Goal: Check status: Check status

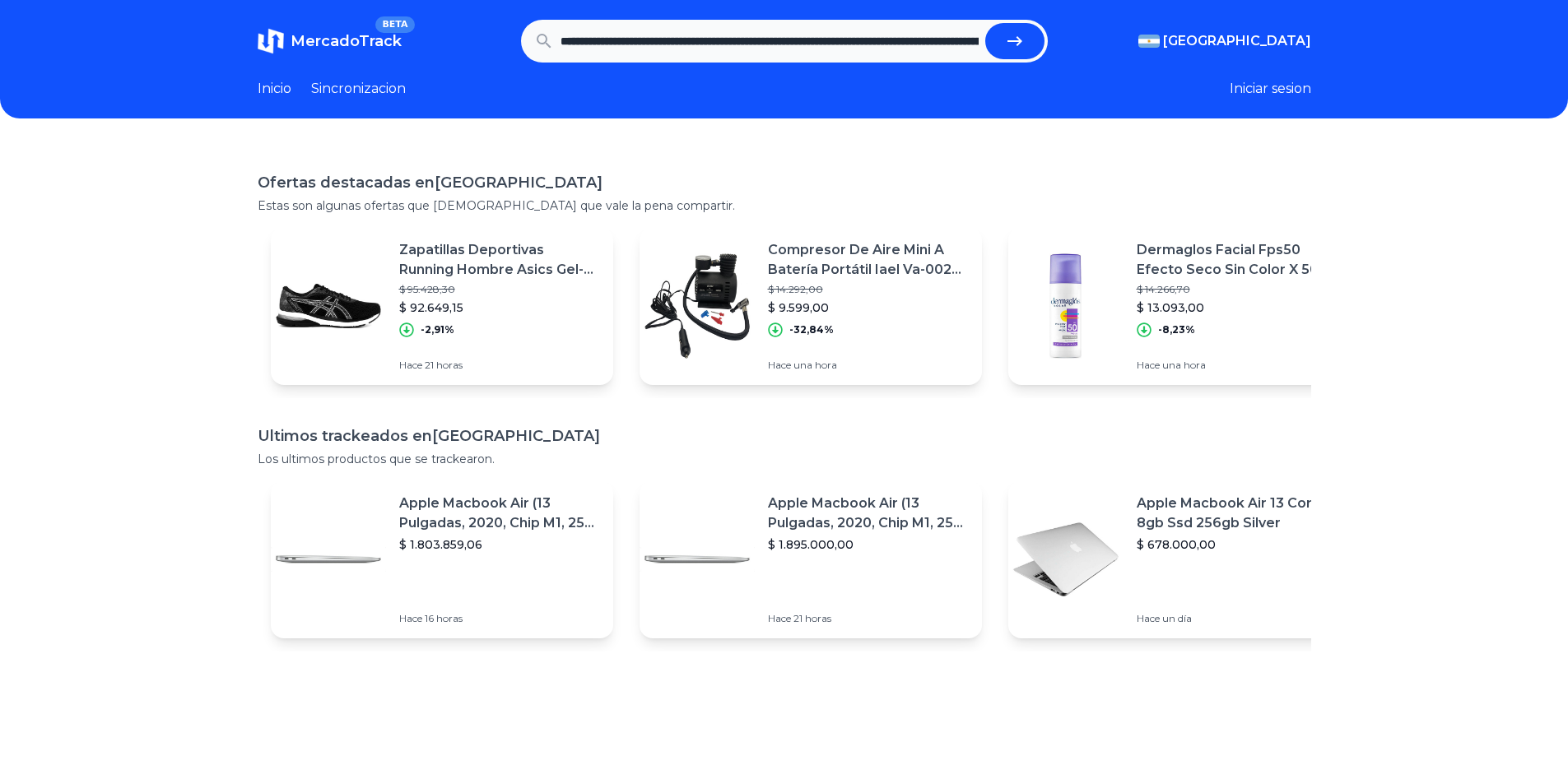
scroll to position [0, 2281]
click at [985, 23] on button "submit" at bounding box center [1015, 41] width 59 height 36
type input "**********"
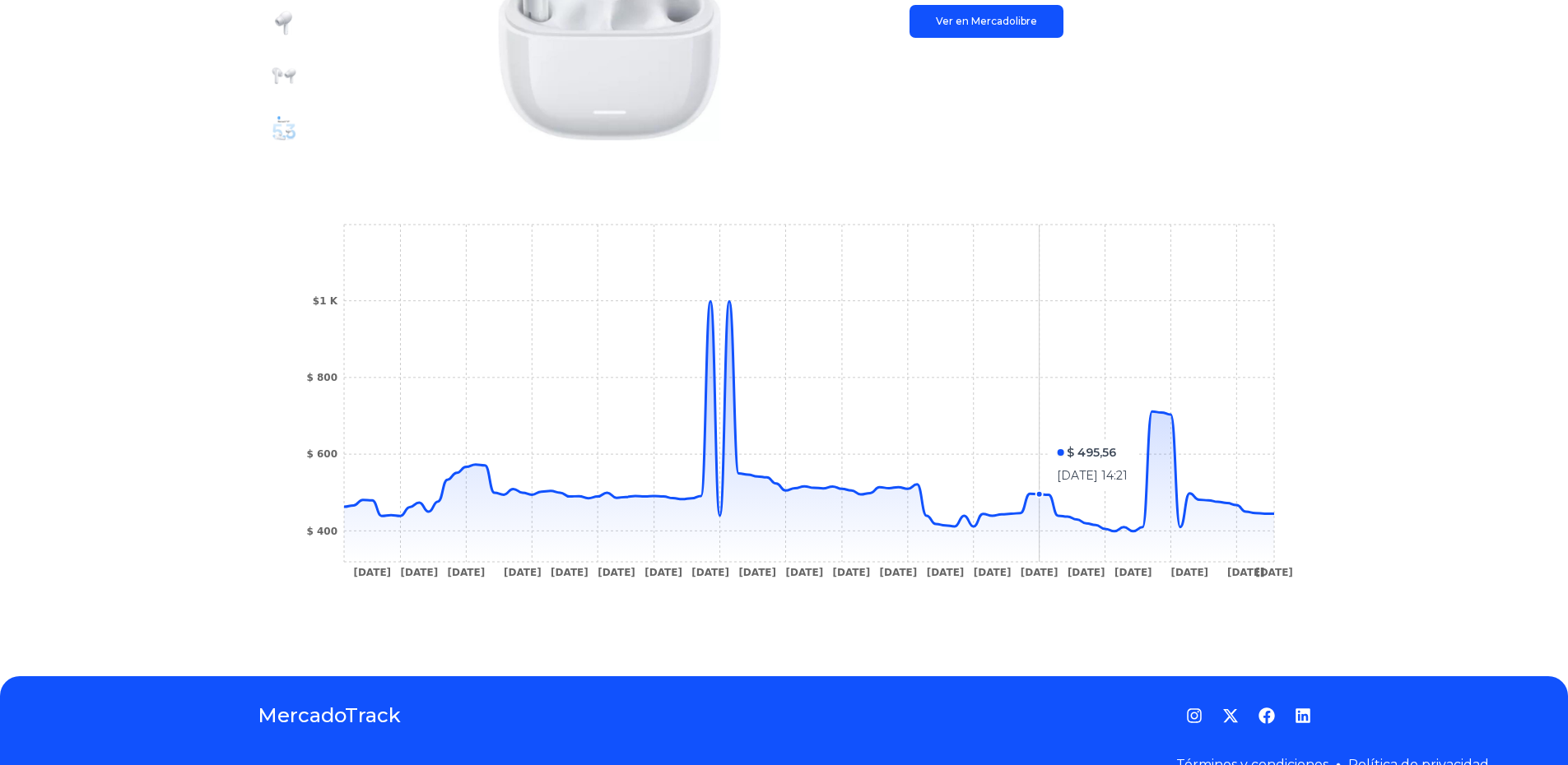
scroll to position [411, 0]
